Goal: Task Accomplishment & Management: Manage account settings

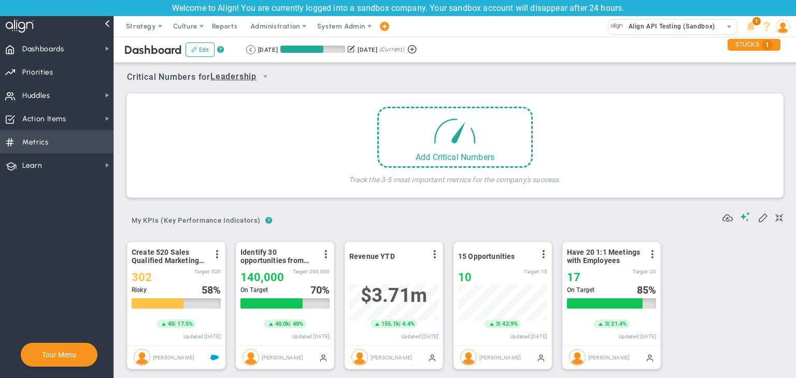
click at [67, 146] on span "Metrics Metrics" at bounding box center [56, 141] width 113 height 23
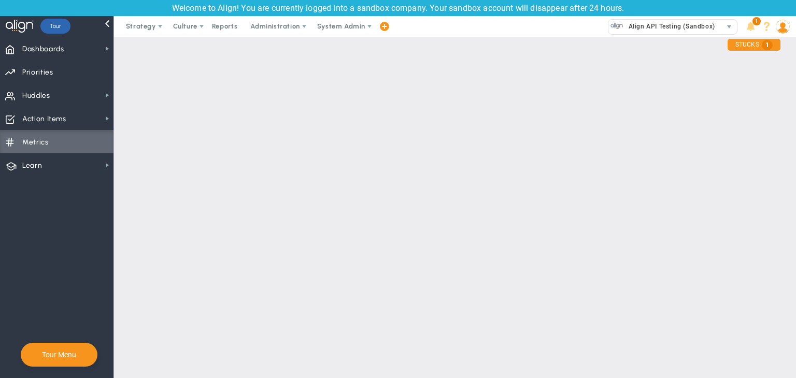
checkbox input "false"
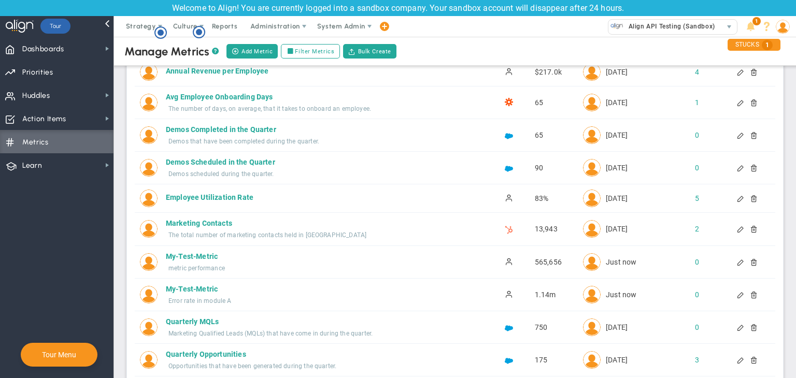
scroll to position [104, 0]
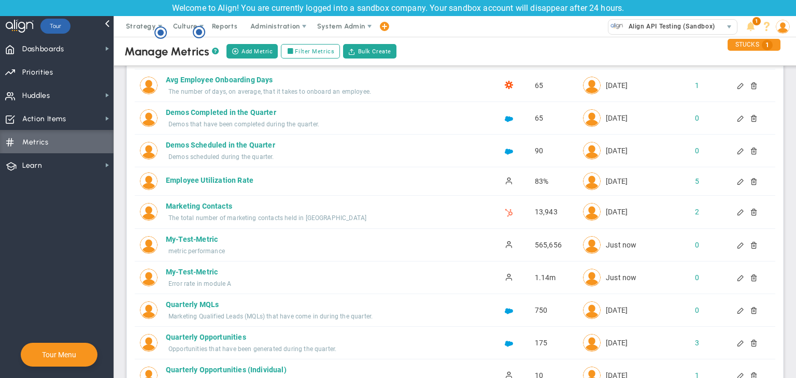
click at [737, 279] on div at bounding box center [741, 277] width 8 height 7
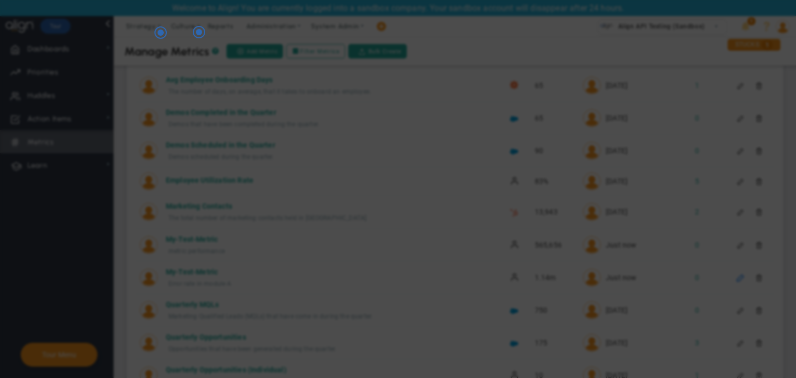
type input "My-Test-Metric"
type input "[PERSON_NAME]"
type input "1142874"
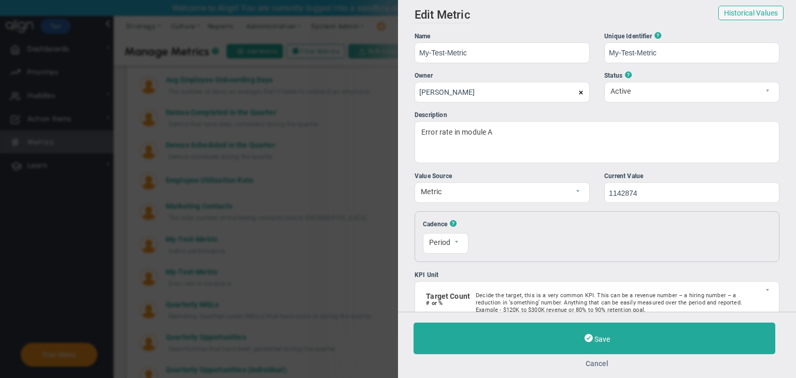
click at [598, 361] on button "Cancel" at bounding box center [596, 364] width 367 height 8
